Goal: Check status: Check status

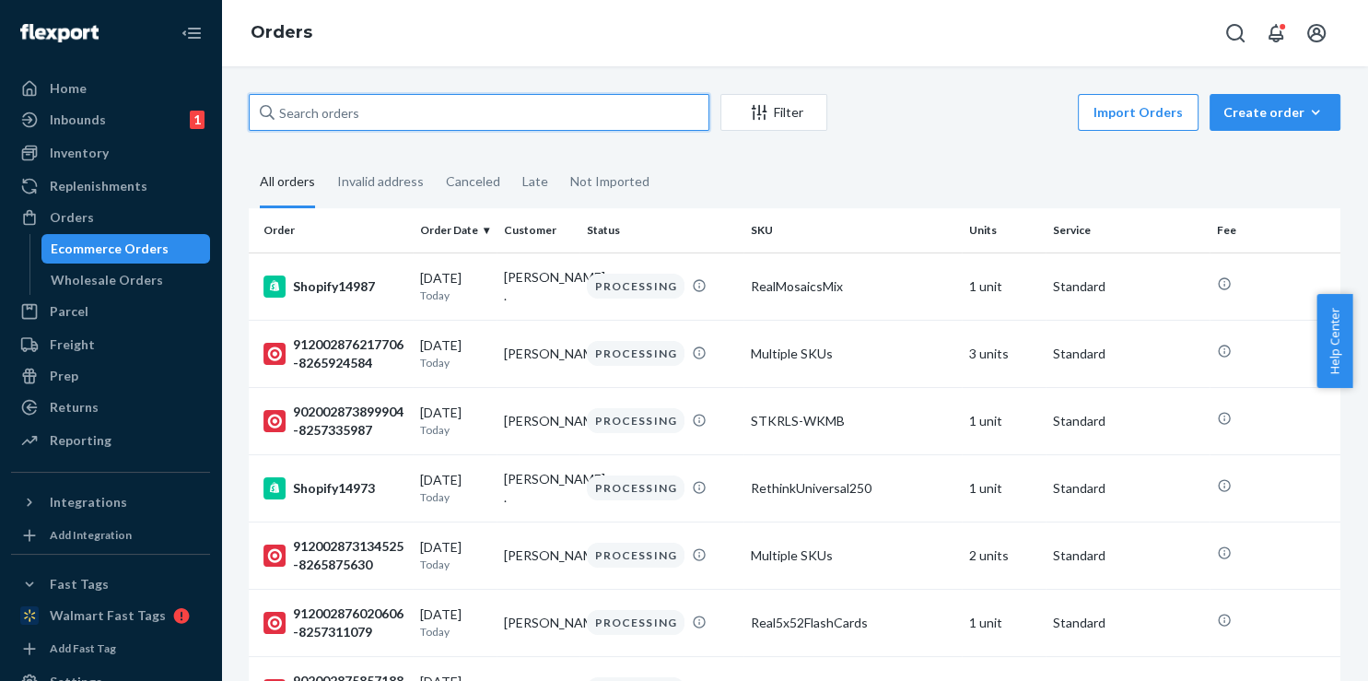
click at [383, 116] on input "text" at bounding box center [479, 112] width 461 height 37
paste input "129026687018325"
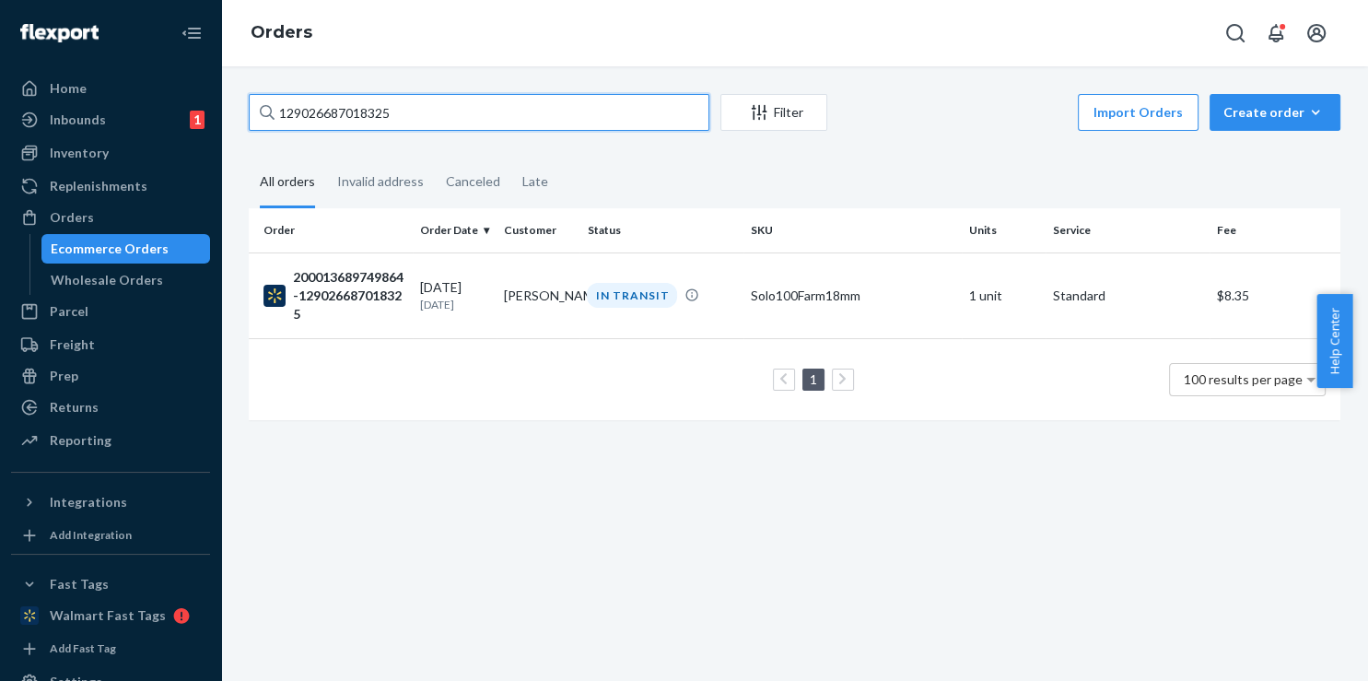
click at [418, 109] on input "129026687018325" at bounding box center [479, 112] width 461 height 37
paste input "584783208"
click at [472, 124] on input "129026584783208" at bounding box center [479, 112] width 461 height 37
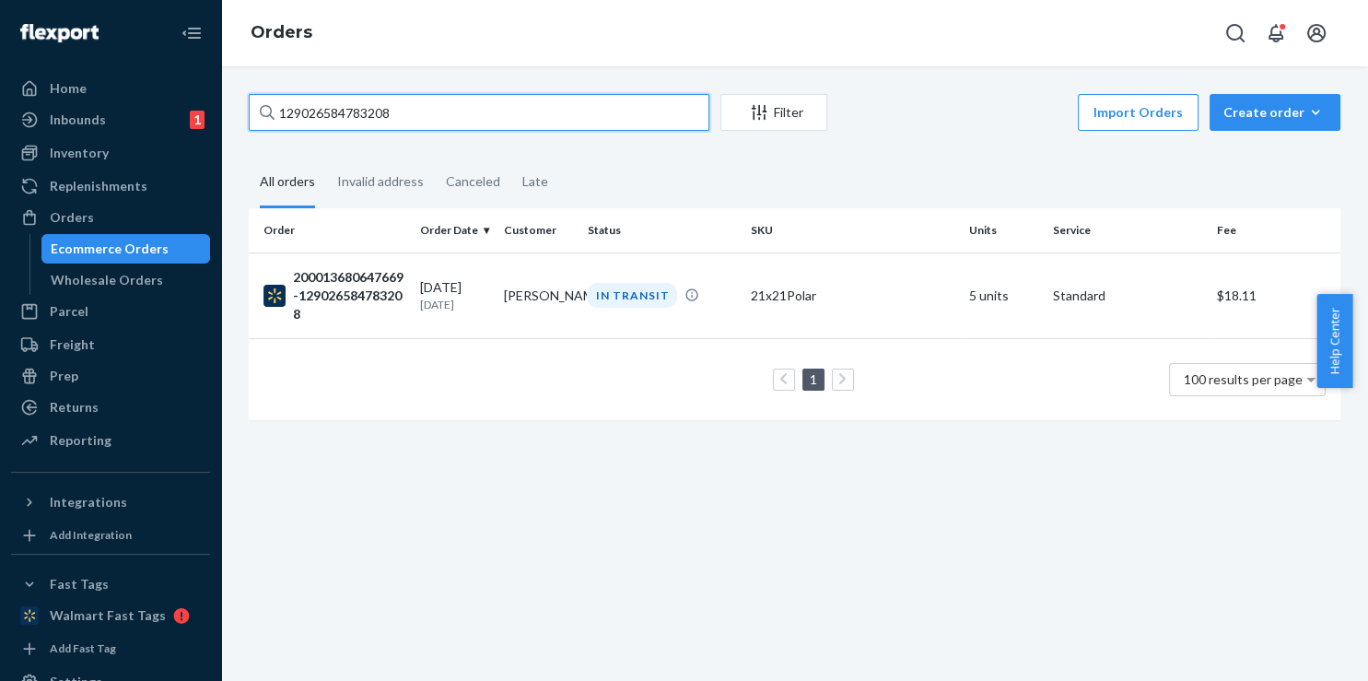
click at [472, 124] on input "129026584783208" at bounding box center [479, 112] width 461 height 37
paste input "2753156"
click at [483, 117] on input "129026582753156" at bounding box center [479, 112] width 461 height 37
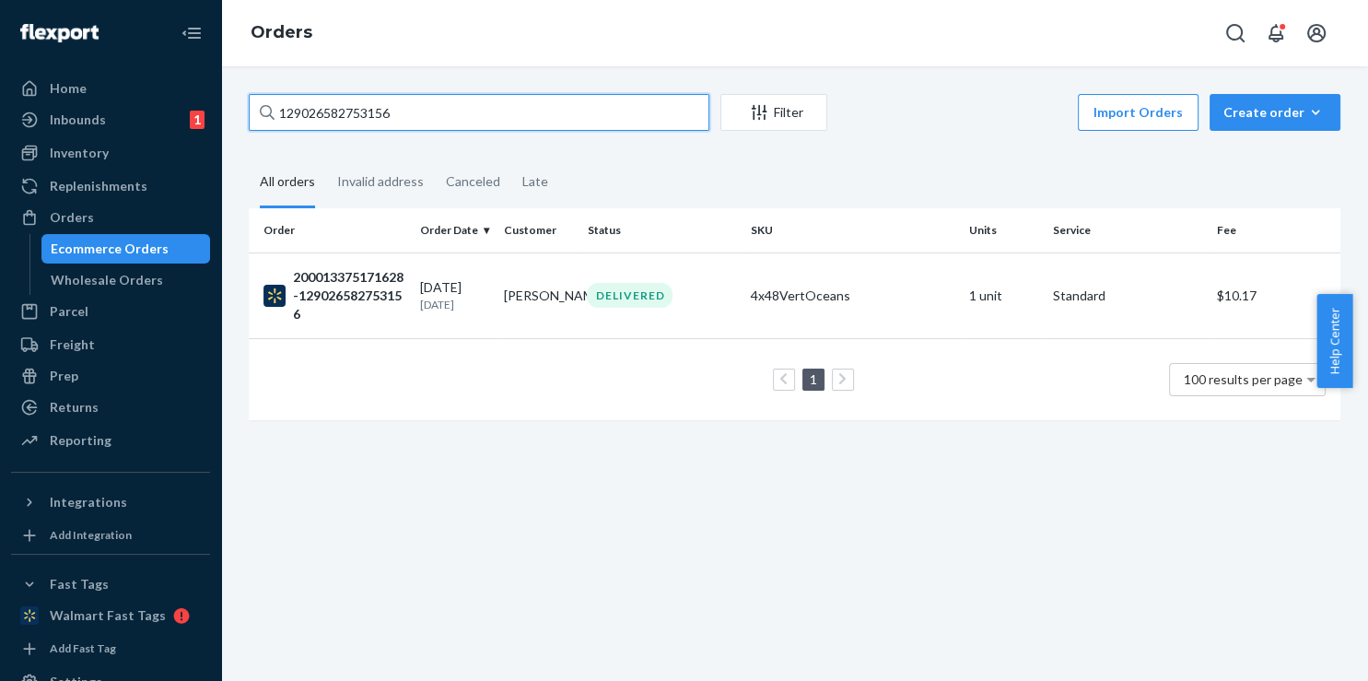
click at [483, 117] on input "129026582753156" at bounding box center [479, 112] width 461 height 37
paste input "481576650"
click at [488, 116] on input "129026481576650" at bounding box center [479, 112] width 461 height 37
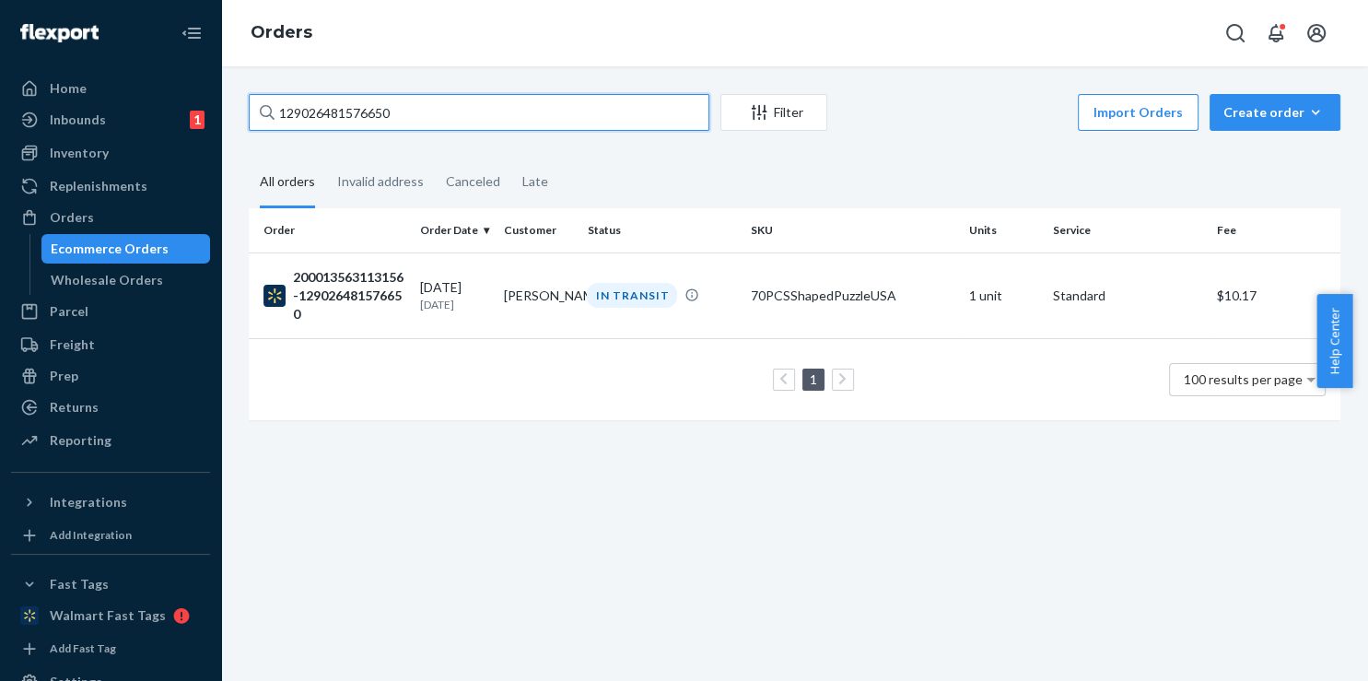
paste input "79557873"
click at [577, 112] on input "129026479557873" at bounding box center [479, 112] width 461 height 37
paste input "763388"
click at [525, 113] on input "129026479763388" at bounding box center [479, 112] width 461 height 37
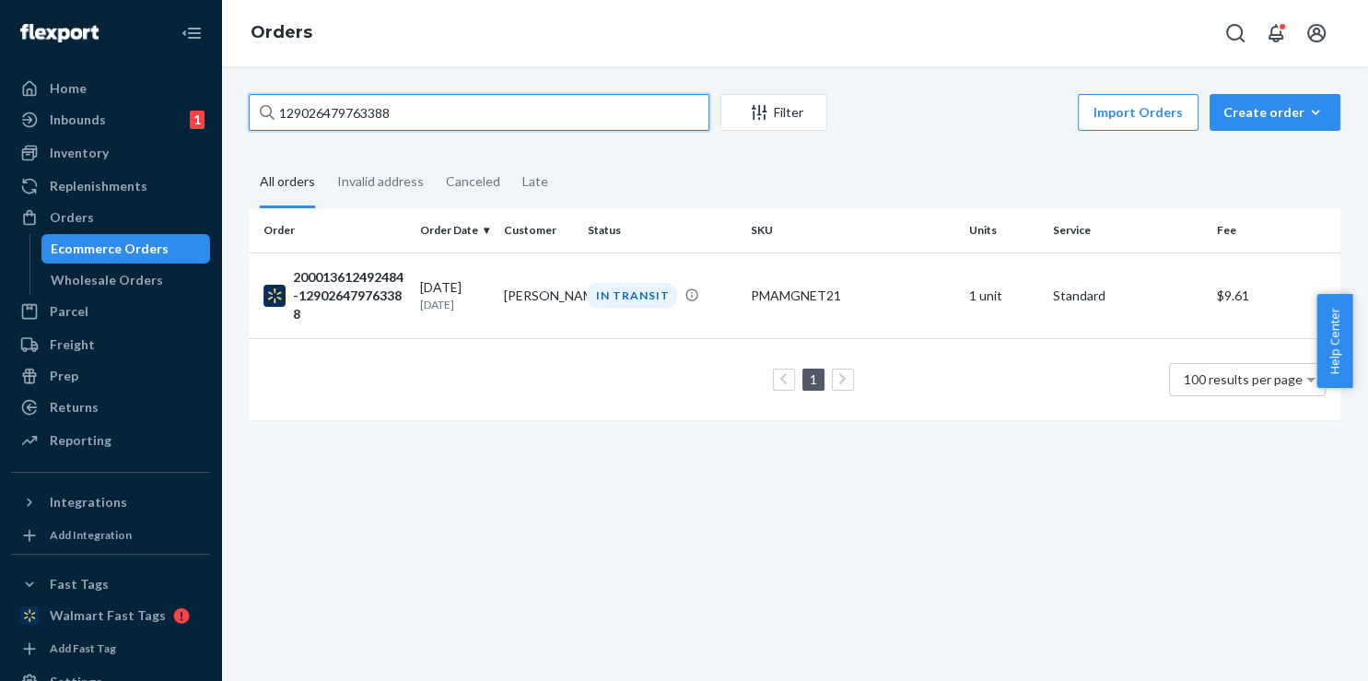
click at [525, 113] on input "129026479763388" at bounding box center [479, 112] width 461 height 37
paste input "874555"
click at [437, 123] on input "[CREDIT_CARD_NUMBER]" at bounding box center [479, 112] width 461 height 37
paste input "8765378"
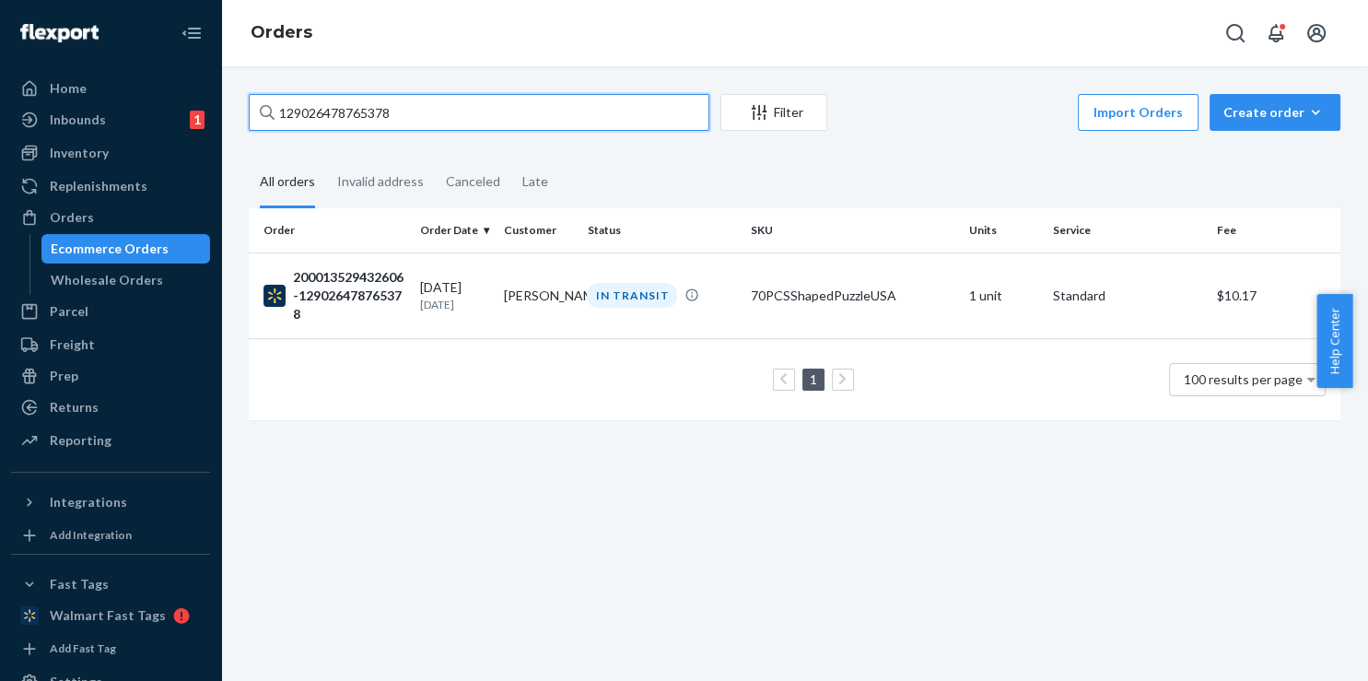
click at [439, 113] on input "129026478765378" at bounding box center [479, 112] width 461 height 37
paste input "7736235"
click at [519, 109] on input "129026477736235" at bounding box center [479, 112] width 461 height 37
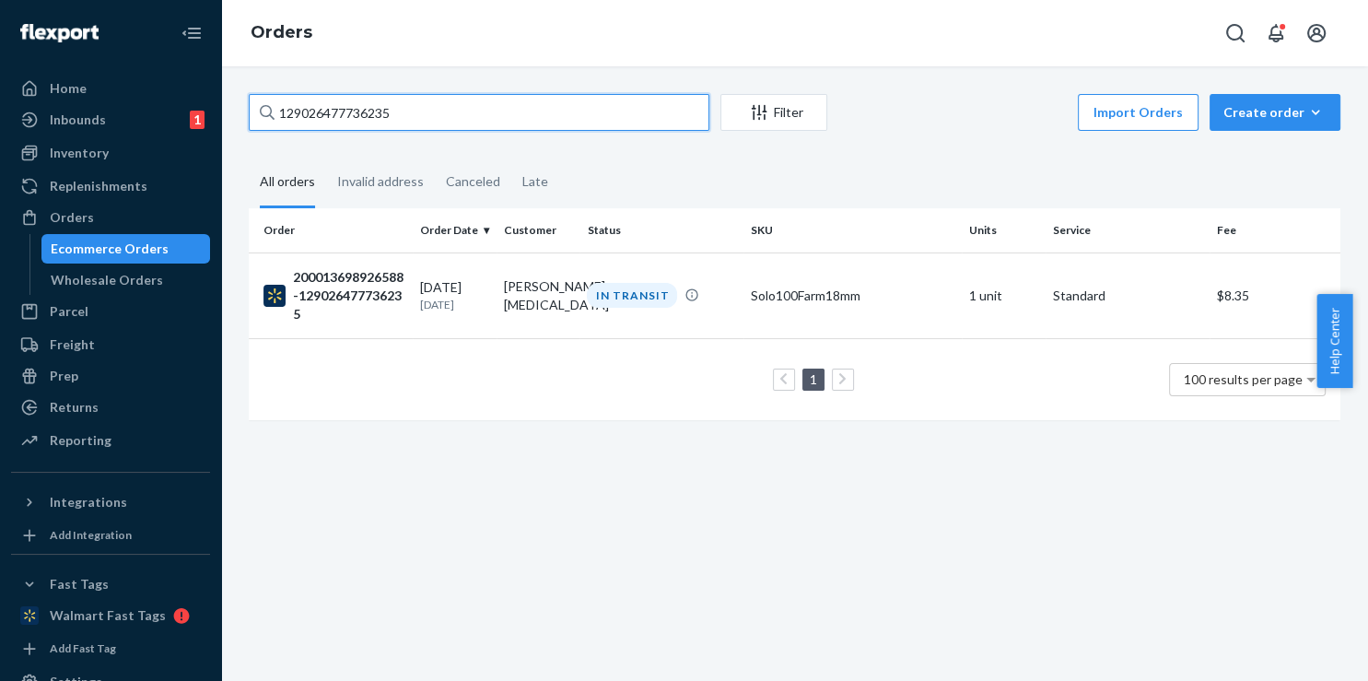
paste input "378432120"
click at [492, 109] on input "129026378432120" at bounding box center [479, 112] width 461 height 37
paste input "6863192"
click at [507, 123] on input "129026376863192" at bounding box center [479, 112] width 461 height 37
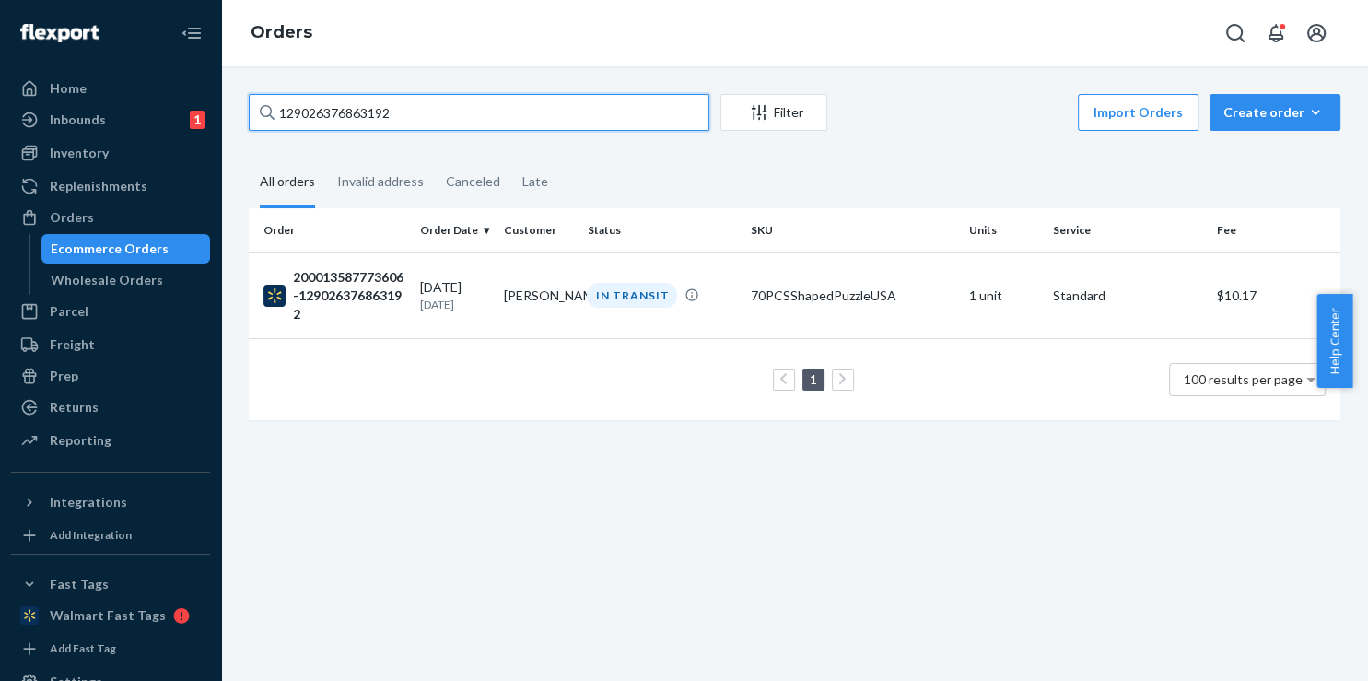
click at [507, 123] on input "129026376863192" at bounding box center [479, 112] width 461 height 37
paste input "701996"
click at [534, 107] on input "129026376701996" at bounding box center [479, 112] width 461 height 37
paste input "677873"
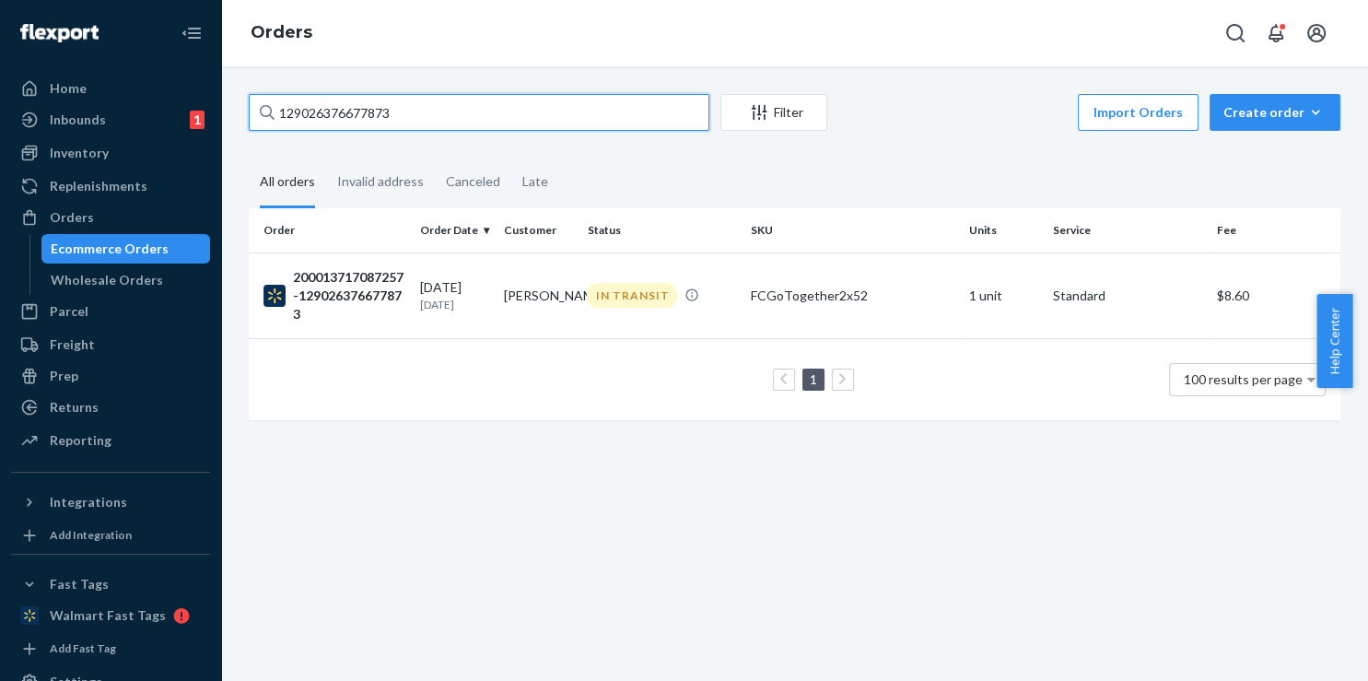
click at [444, 128] on input "129026376677873" at bounding box center [479, 112] width 461 height 37
paste input "521949"
click at [468, 118] on input "129026376521949" at bounding box center [479, 112] width 461 height 37
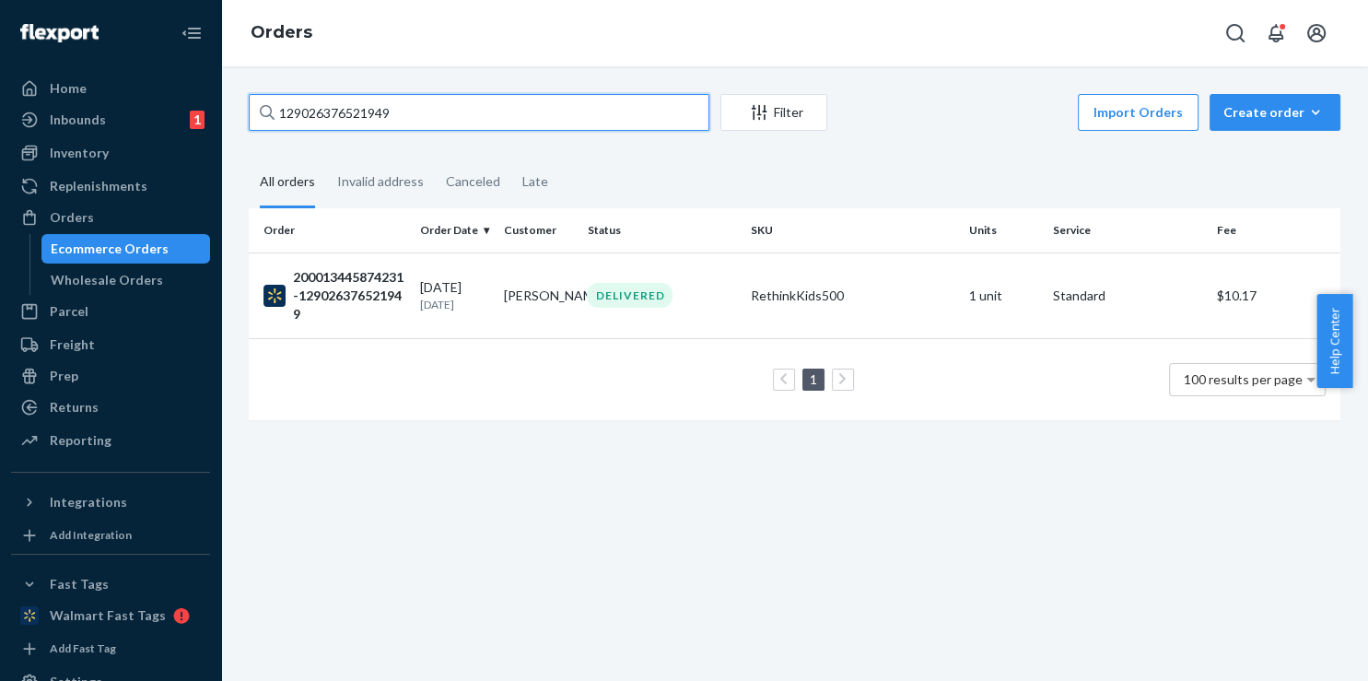
paste input "329525"
click at [482, 95] on input "129026376329525" at bounding box center [479, 112] width 461 height 37
paste input "5568980"
click at [418, 124] on input "129026375568980" at bounding box center [479, 112] width 461 height 37
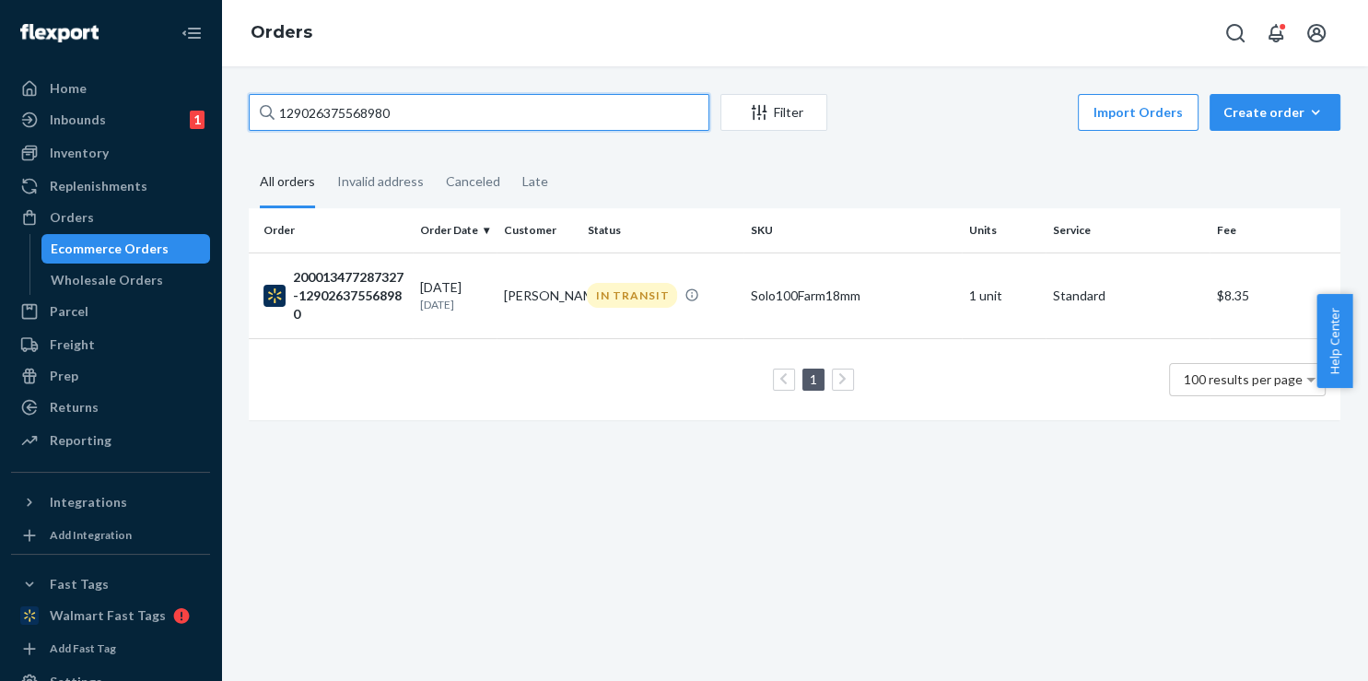
click at [418, 124] on input "129026375568980" at bounding box center [479, 112] width 461 height 37
paste input "39918"
click at [407, 123] on input "129026375539918" at bounding box center [479, 112] width 461 height 37
paste input "024711"
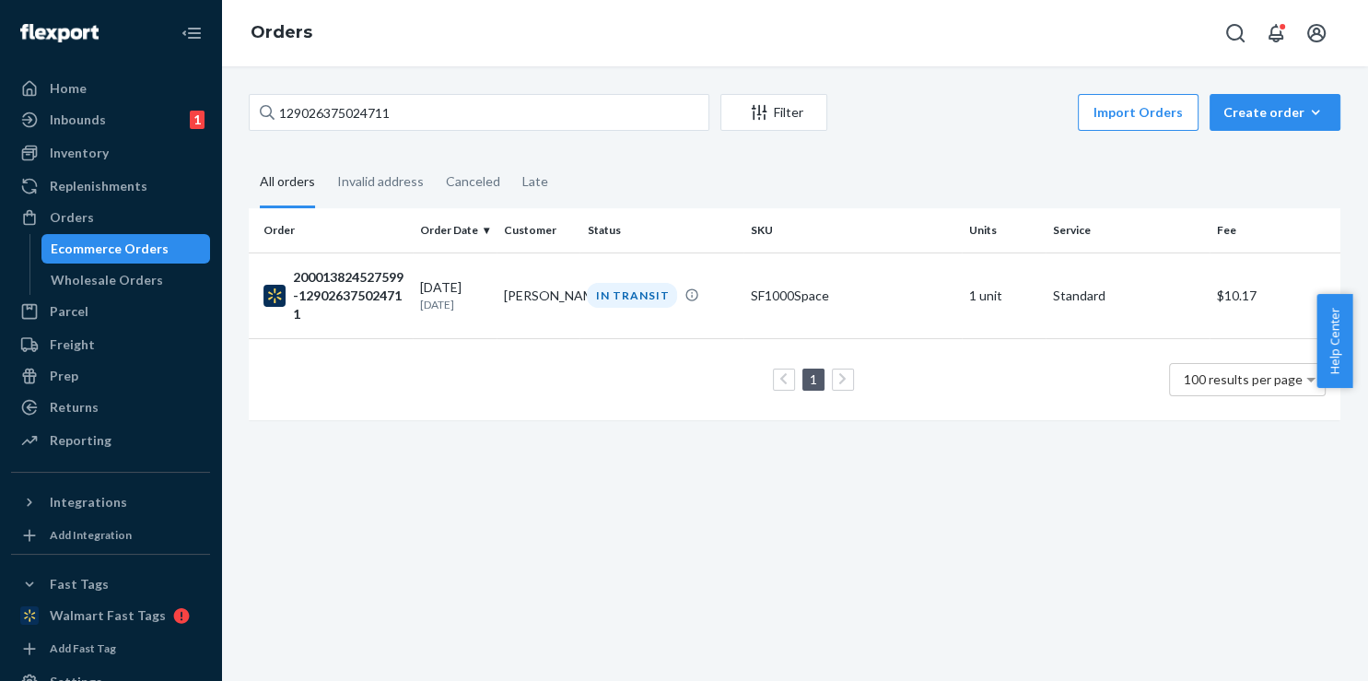
click at [414, 137] on div "129026375024711 Filter Import Orders Create order Ecommerce order Removal order…" at bounding box center [795, 266] width 1120 height 345
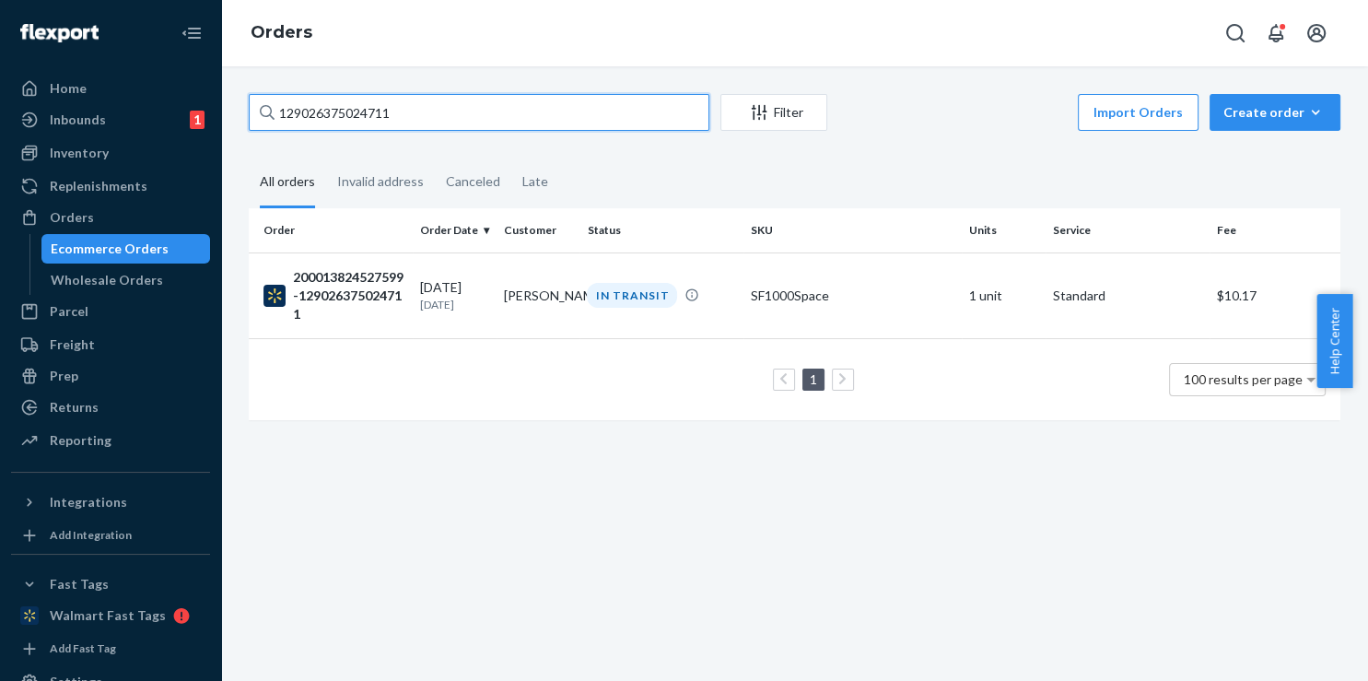
click at [418, 126] on input "129026375024711" at bounding box center [479, 112] width 461 height 37
paste input "4648418"
click at [395, 109] on input "129026374648418" at bounding box center [479, 112] width 461 height 37
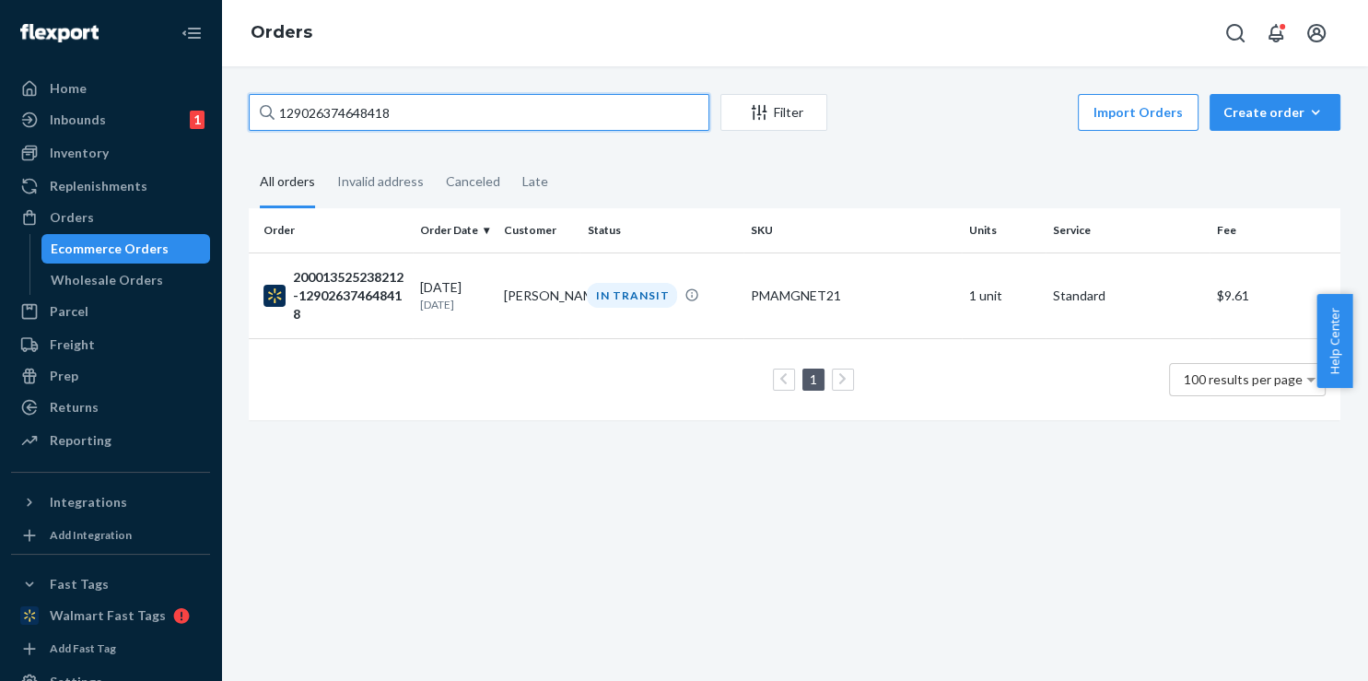
paste input "27384795"
click at [366, 128] on input "129026273847958" at bounding box center [479, 112] width 461 height 37
paste input "2559566"
click at [428, 103] on input "129026272559566" at bounding box center [479, 112] width 461 height 37
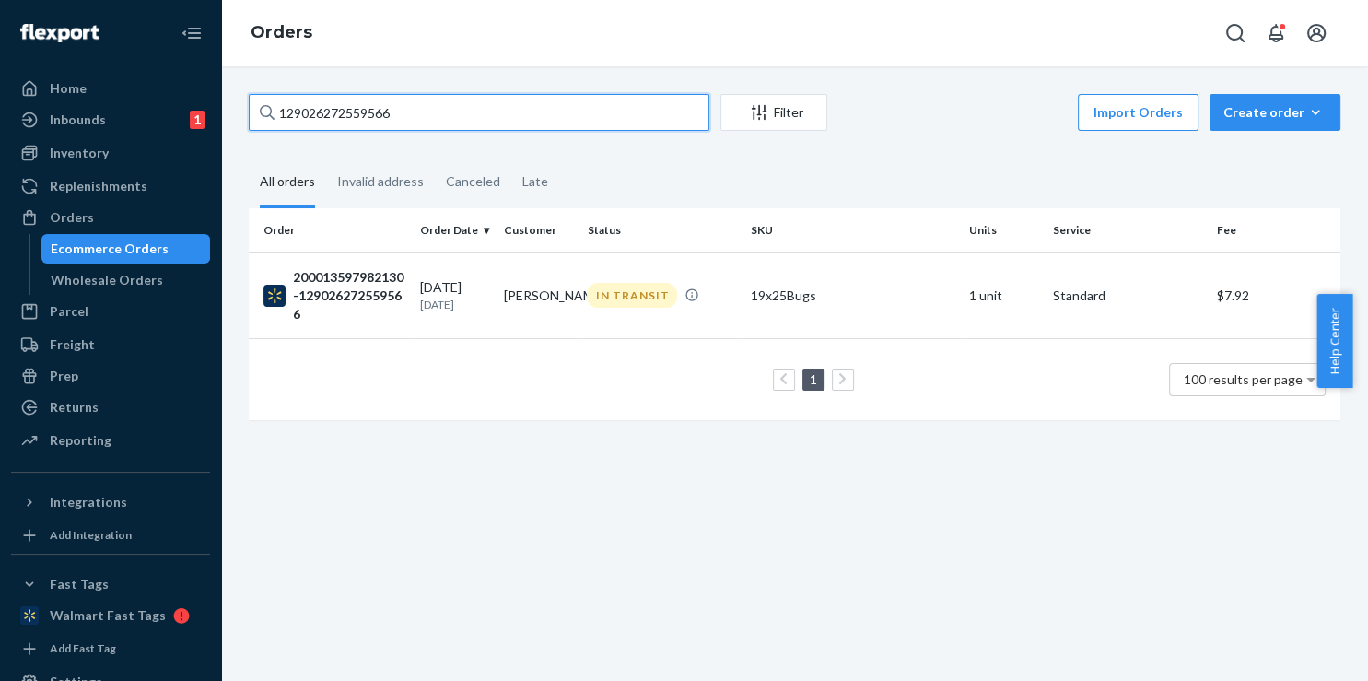
click at [428, 103] on input "129026272559566" at bounding box center [479, 112] width 461 height 37
paste input "169068960"
click at [458, 126] on input "129026169068960" at bounding box center [479, 112] width 461 height 37
paste input "6114961"
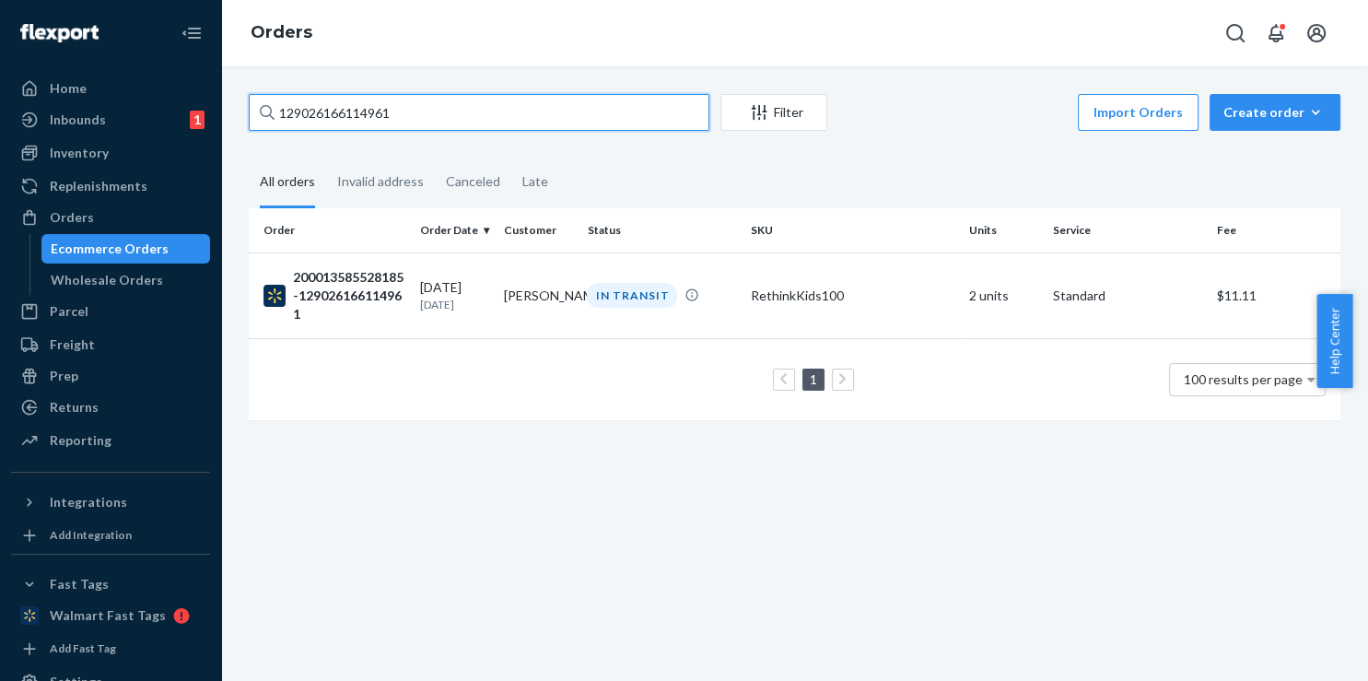
click at [326, 105] on input "129026166114961" at bounding box center [479, 112] width 461 height 37
paste input "815174"
click at [437, 120] on input "129026168151741" at bounding box center [479, 112] width 461 height 37
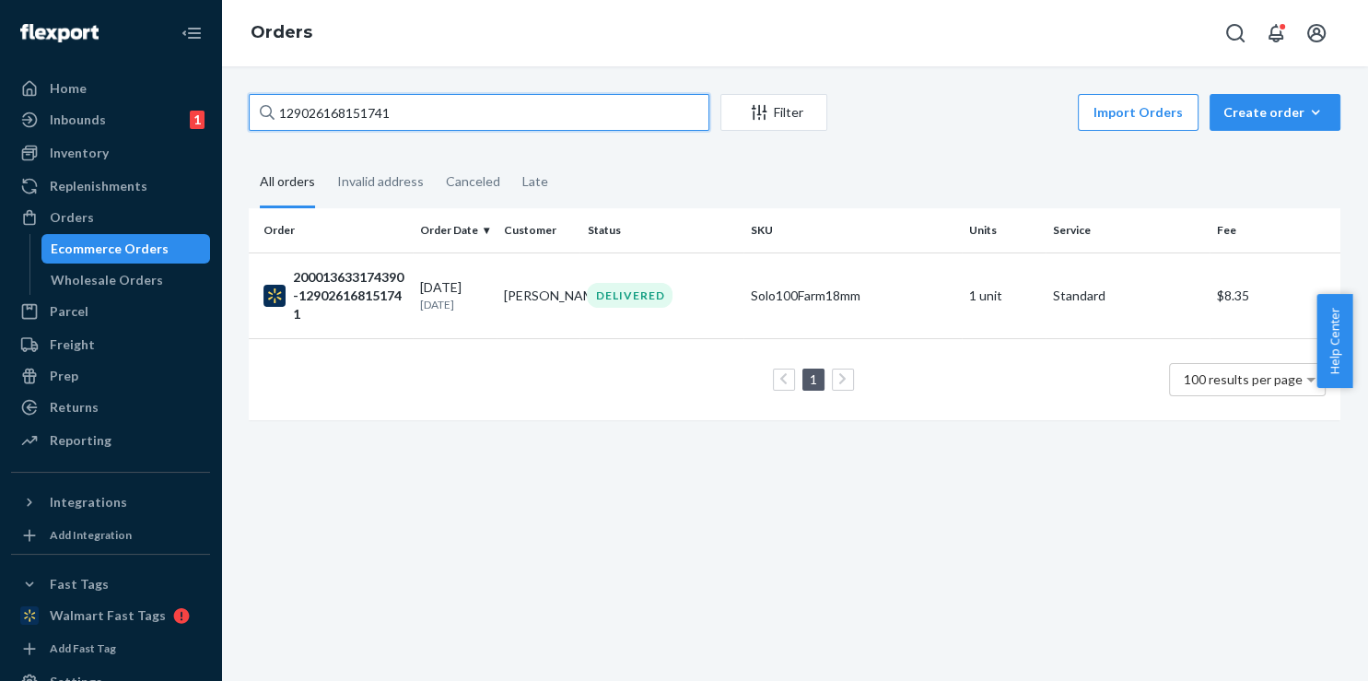
paste input "7625936"
click at [469, 123] on input "129026167625936" at bounding box center [479, 112] width 461 height 37
paste input "373894"
click at [440, 112] on input "[CREDIT_CARD_NUMBER]" at bounding box center [479, 112] width 461 height 37
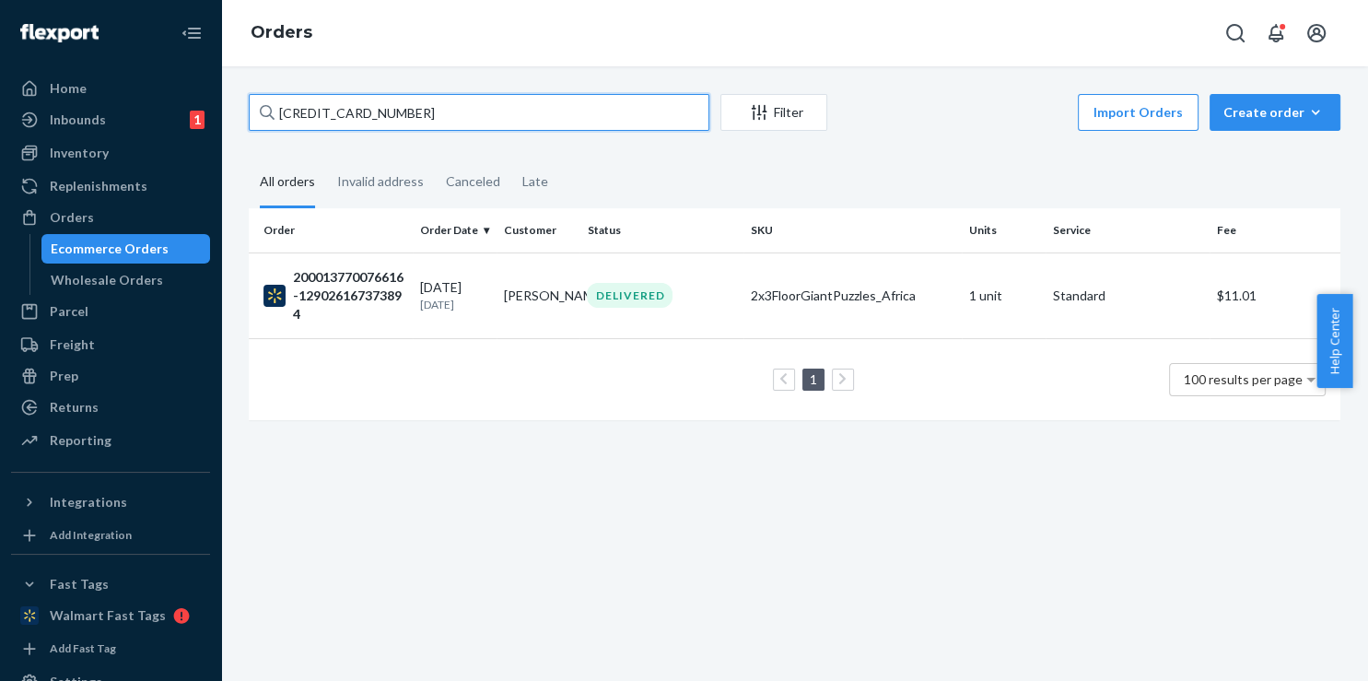
click at [440, 112] on input "[CREDIT_CARD_NUMBER]" at bounding box center [479, 112] width 461 height 37
paste input "066860521"
click at [509, 131] on input "129026066860521" at bounding box center [479, 112] width 461 height 37
paste input "129026065953624"
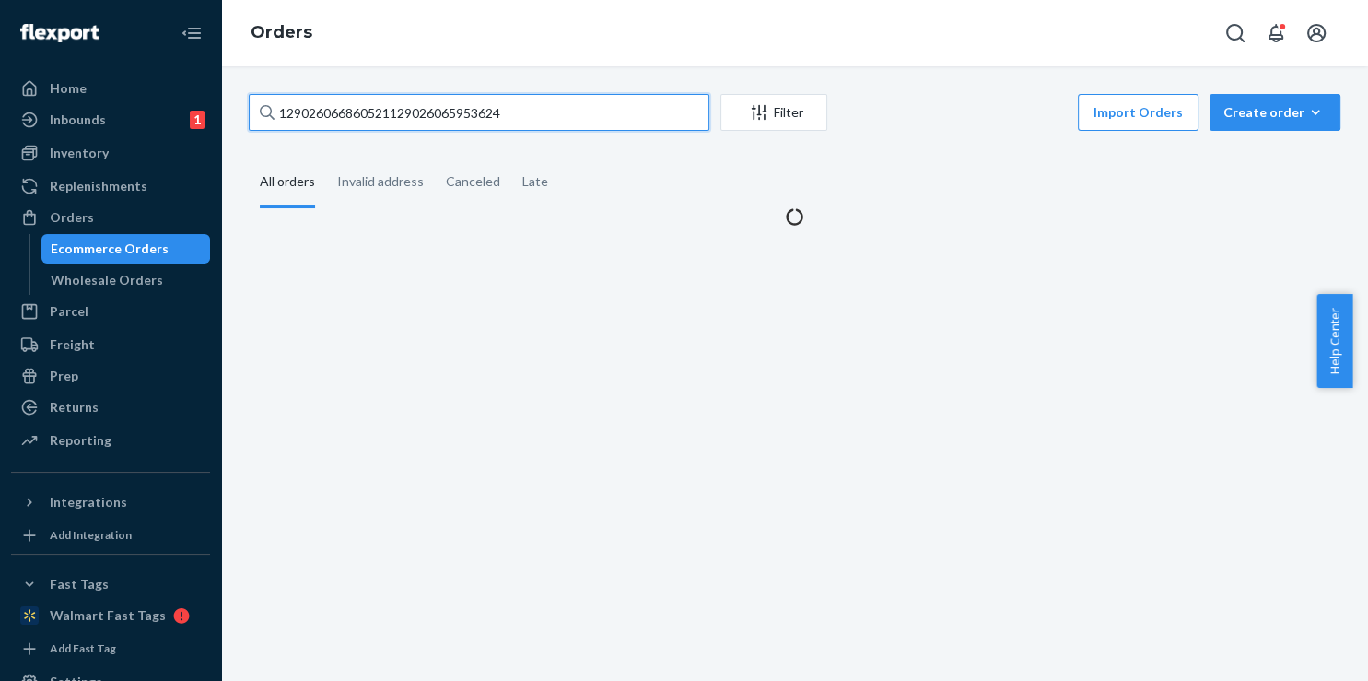
click at [508, 121] on input "129026066860521129026065953624" at bounding box center [479, 112] width 461 height 37
paste input "text"
type input "129026065953624"
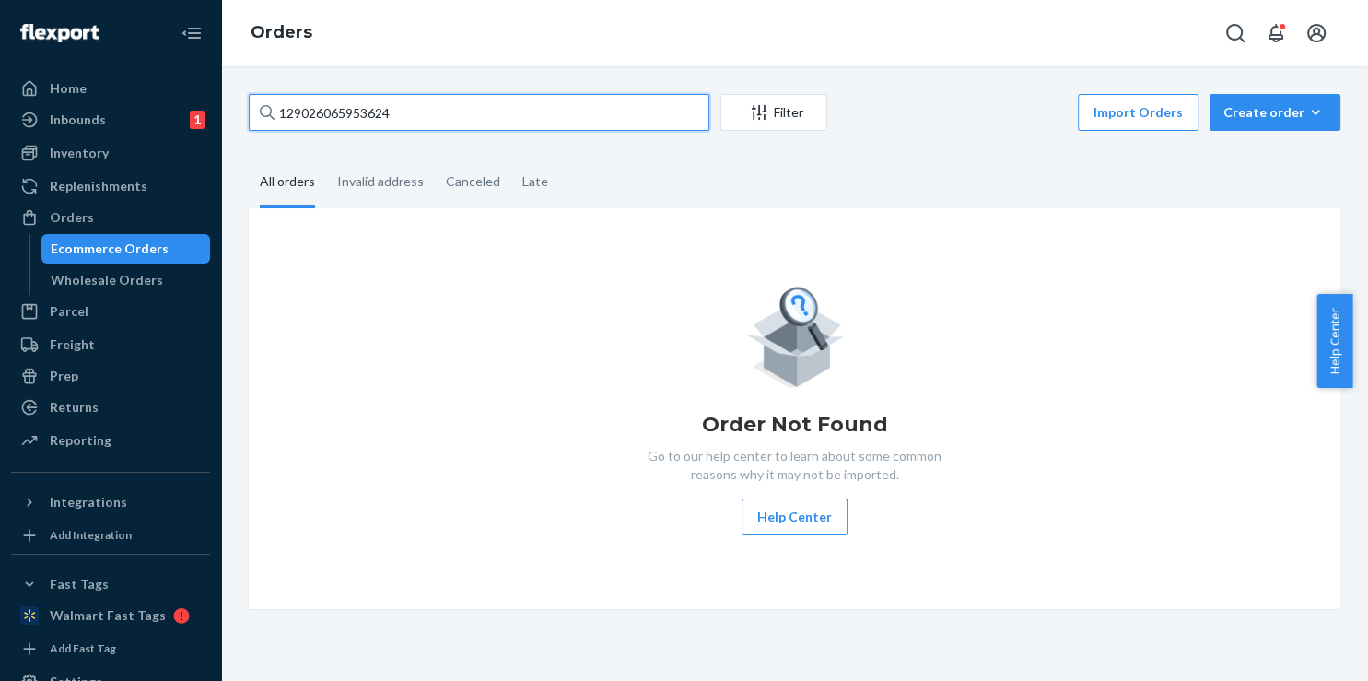
click at [448, 127] on input "129026065953624" at bounding box center [479, 112] width 461 height 37
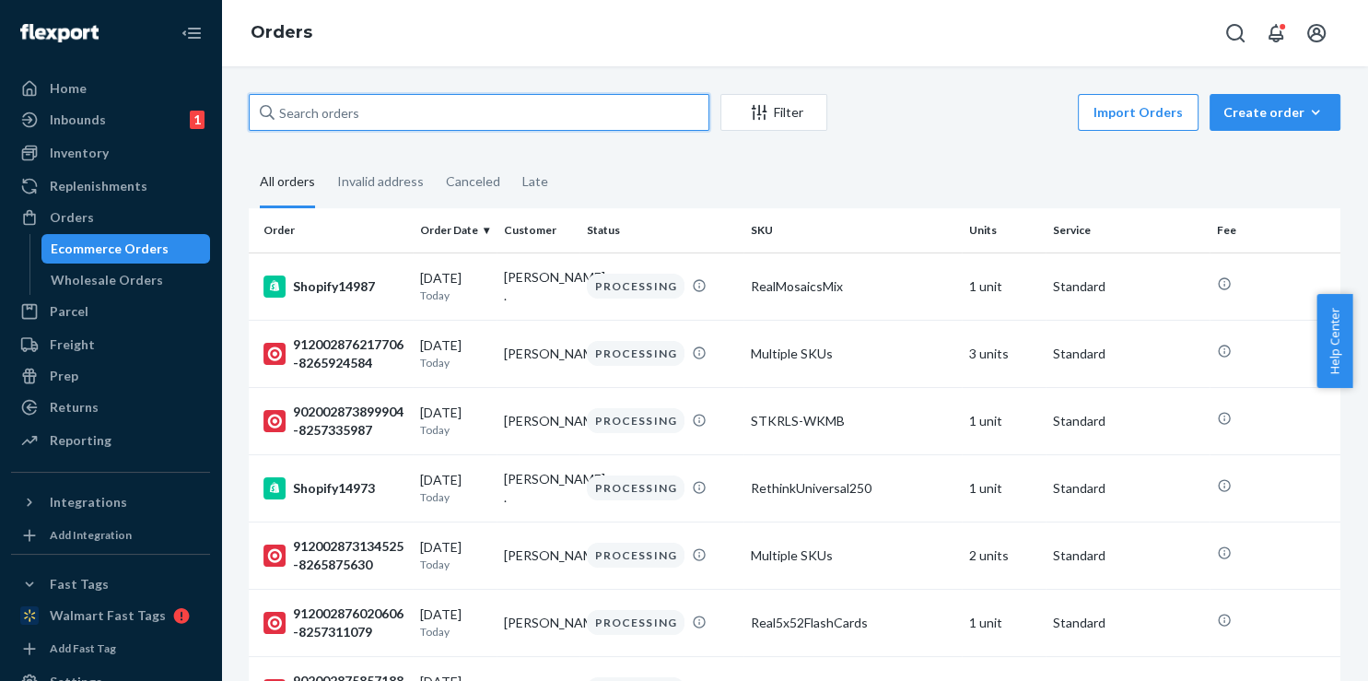
paste input "129026065953624"
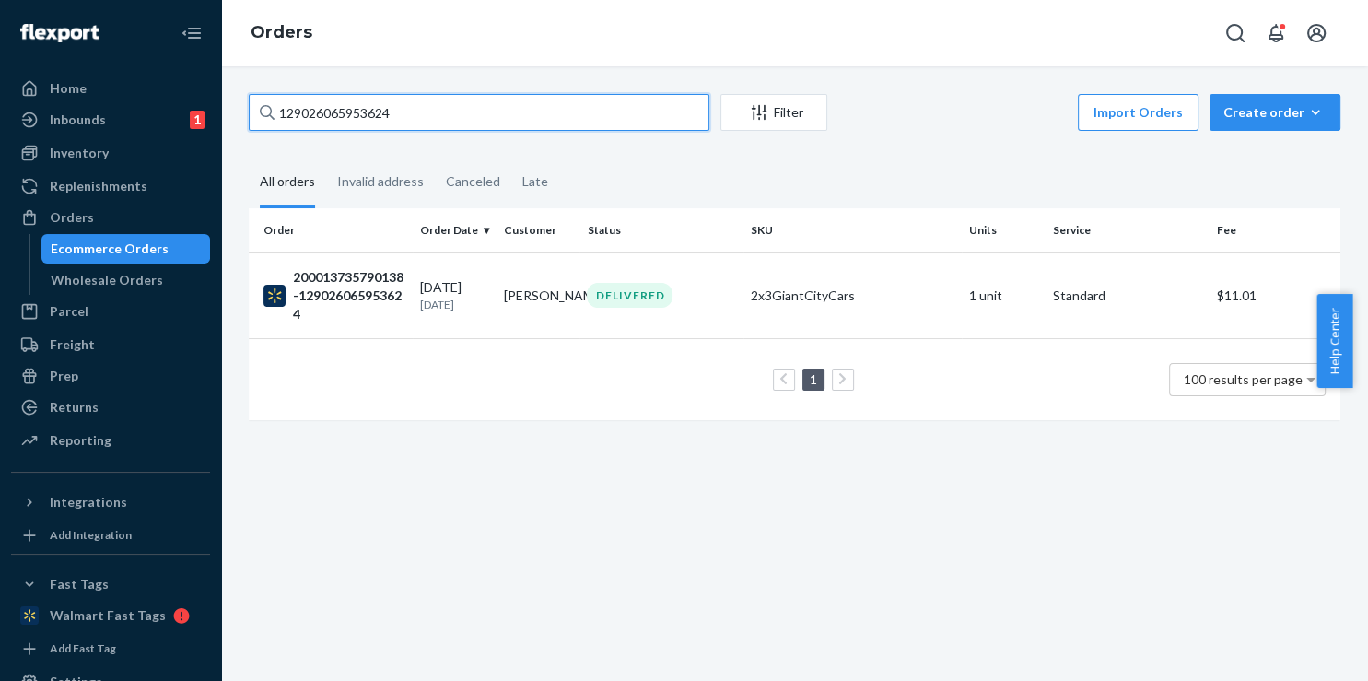
click at [455, 101] on input "129026065953624" at bounding box center [479, 112] width 461 height 37
paste input "479706"
click at [462, 117] on input "129026065479706" at bounding box center [479, 112] width 461 height 37
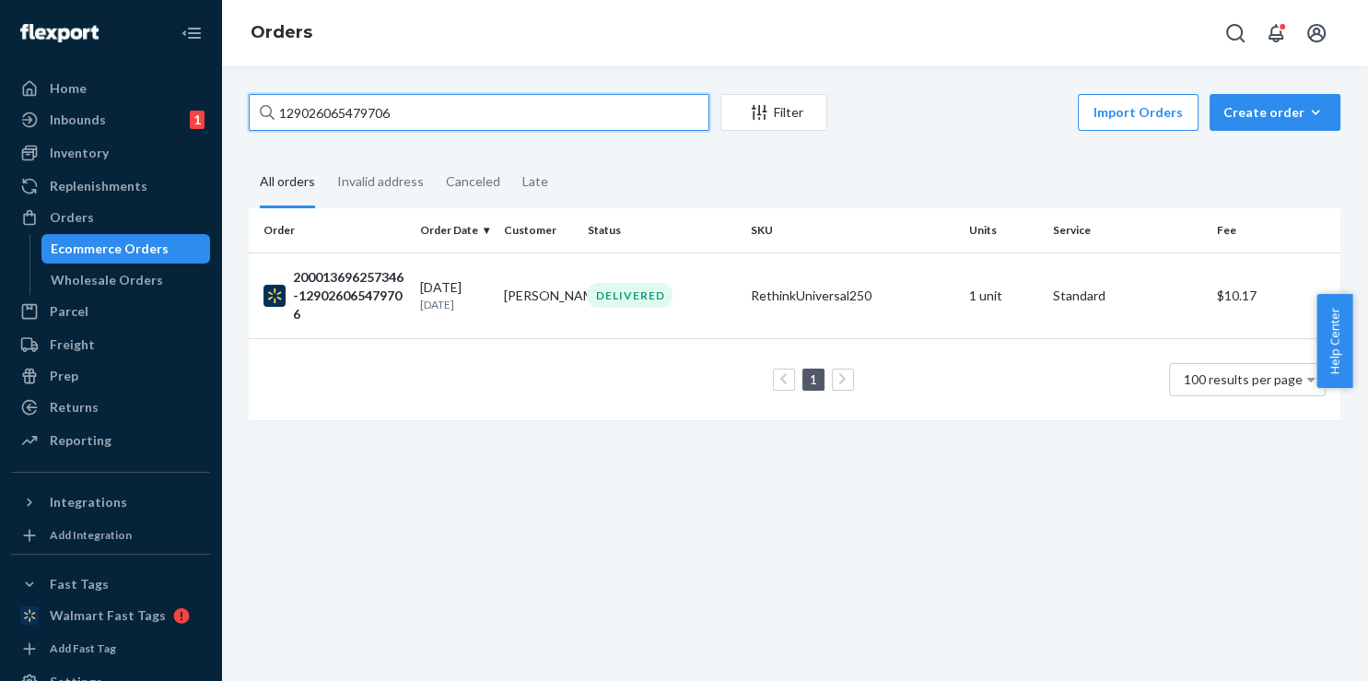
paste input "514751"
click at [469, 101] on input "129026065514751" at bounding box center [479, 112] width 461 height 37
paste input "411983"
click at [524, 121] on input "129026065411983" at bounding box center [479, 112] width 461 height 37
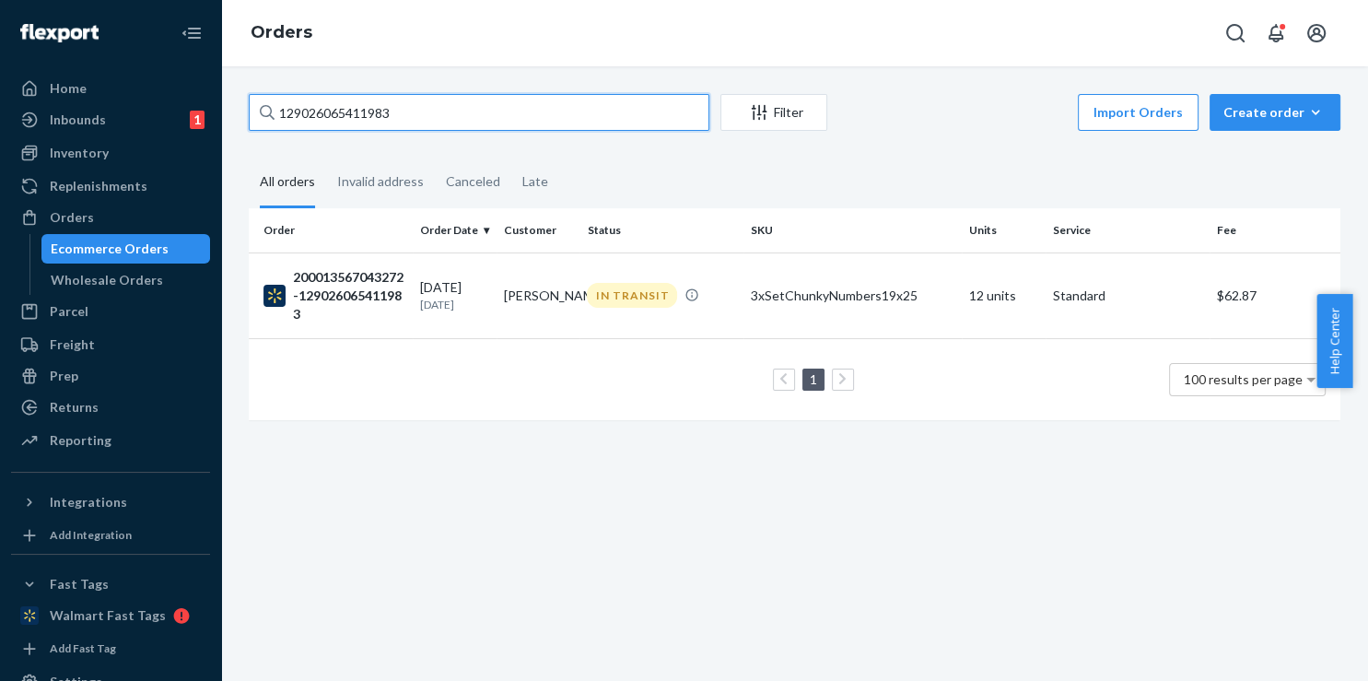
click at [524, 121] on input "129026065411983" at bounding box center [479, 112] width 461 height 37
paste input "34380"
click at [426, 94] on input "129026065343803" at bounding box center [479, 112] width 461 height 37
click at [422, 109] on input "129026065343803" at bounding box center [479, 112] width 461 height 37
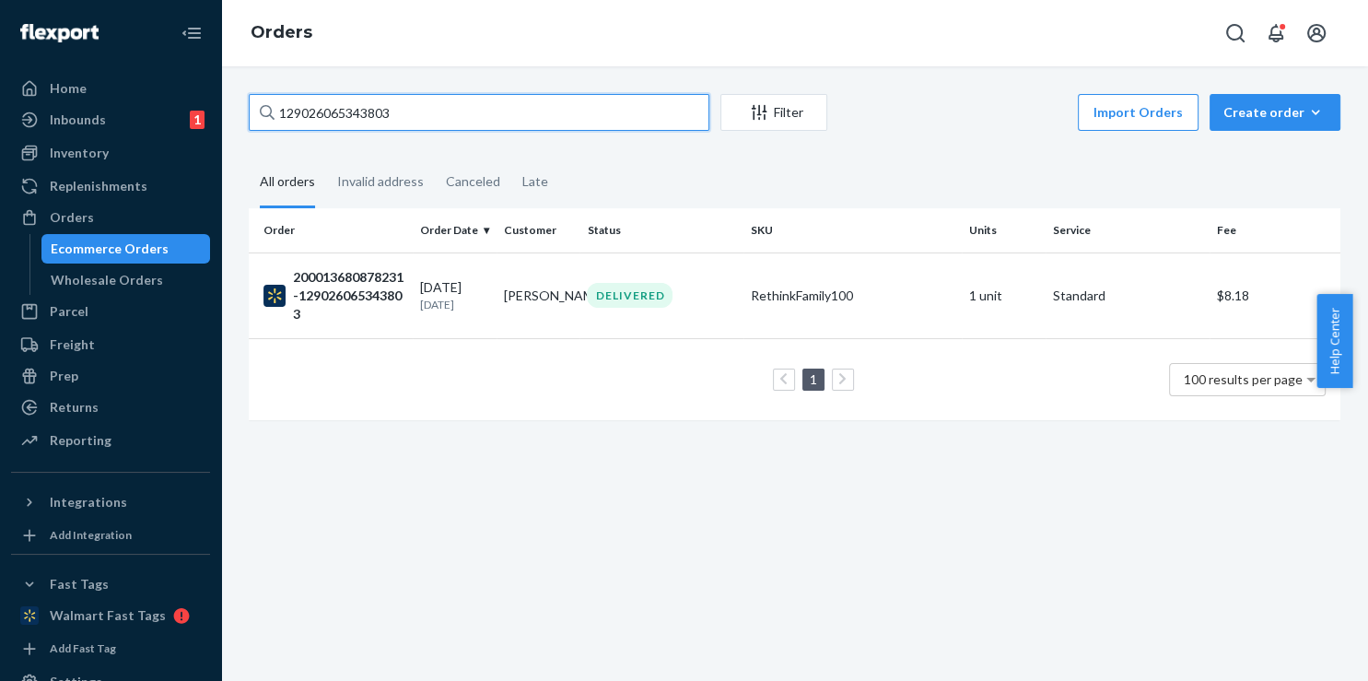
click at [422, 109] on input "129026065343803" at bounding box center [479, 112] width 461 height 37
paste input "4227060"
click at [421, 130] on input "[CREDIT_CARD_NUMBER]" at bounding box center [479, 112] width 461 height 37
paste input "5963237192"
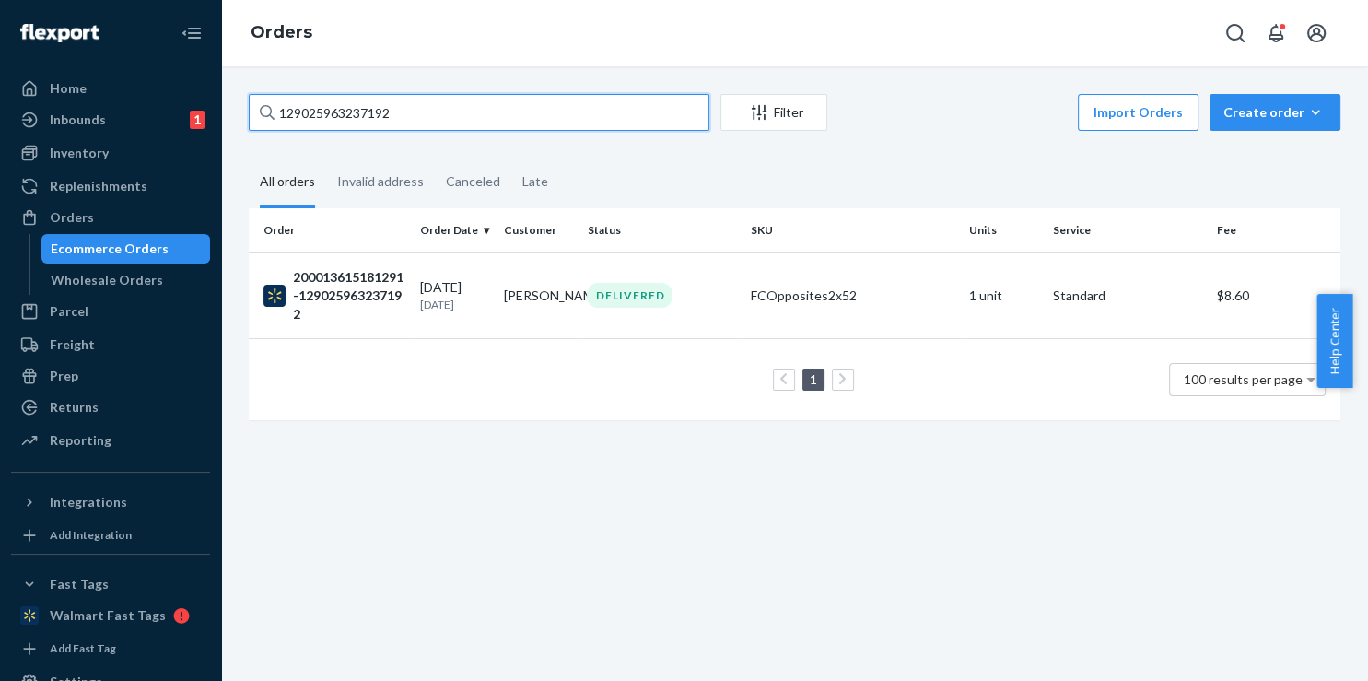
click at [394, 106] on input "129025963237192" at bounding box center [479, 112] width 461 height 37
paste input "2665340"
click at [388, 95] on input "129025962665340" at bounding box center [479, 112] width 461 height 37
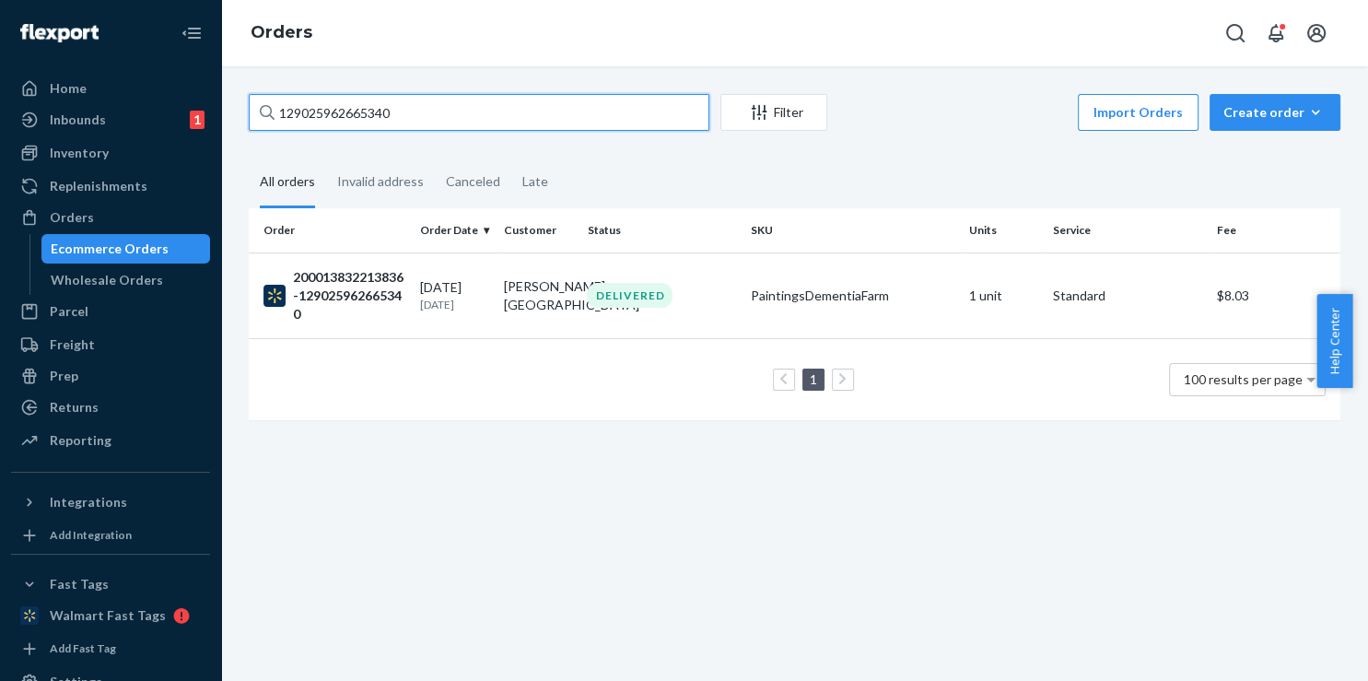
paste input "1899627"
type input "129025961899627"
